Goal: Check status

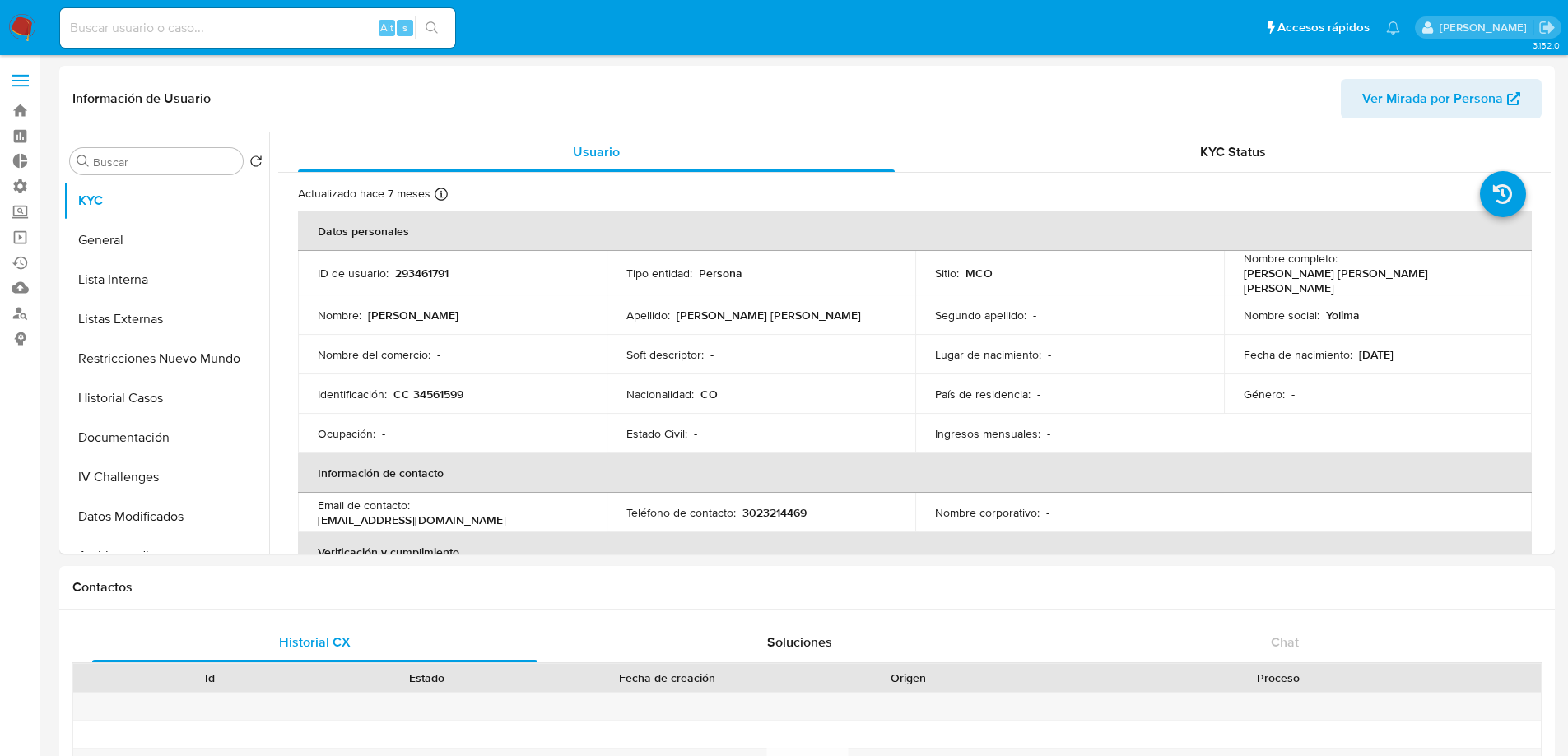
select select "10"
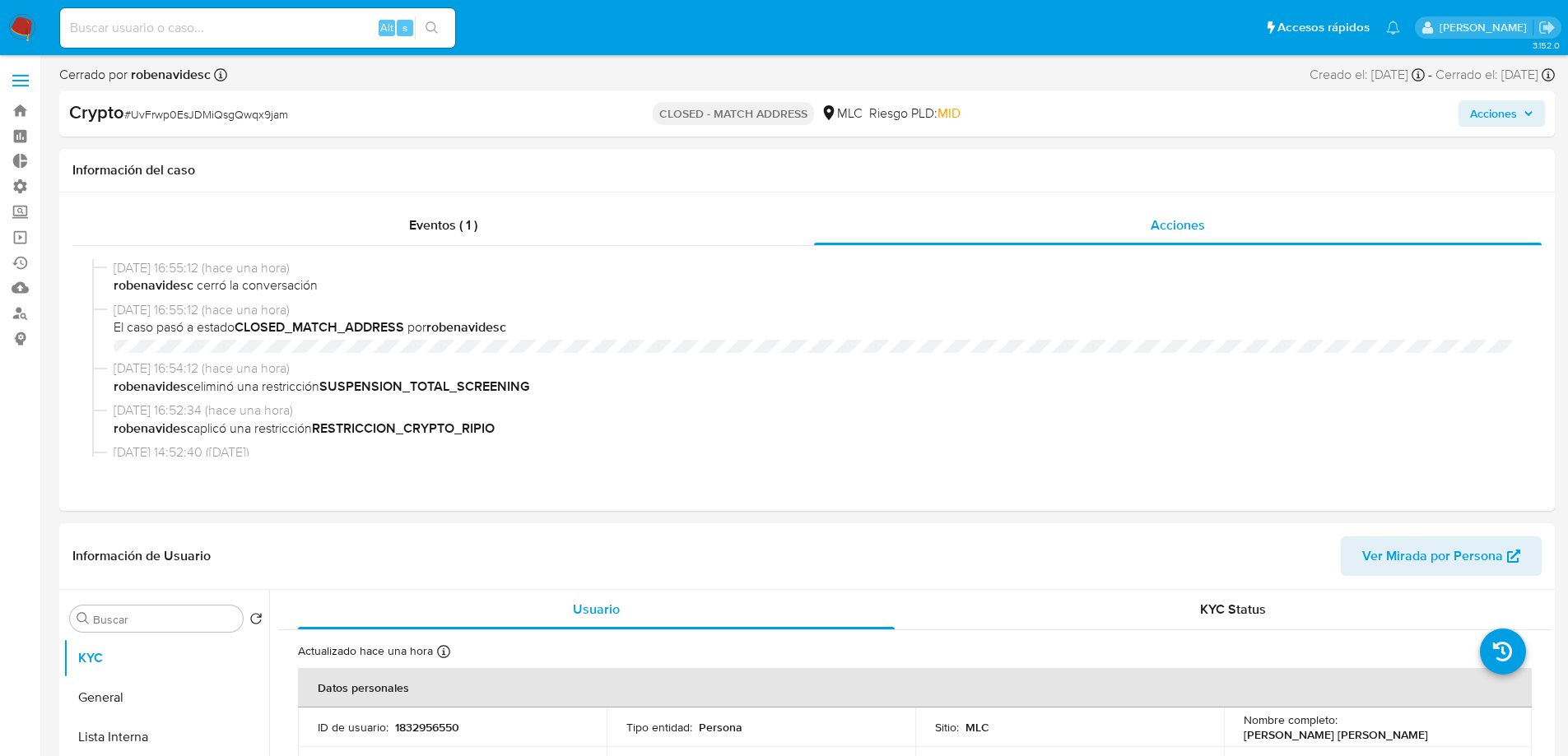
select select "10"
